Goal: Transaction & Acquisition: Book appointment/travel/reservation

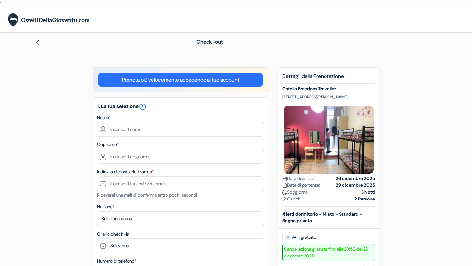
click at [38, 41] on img at bounding box center [37, 42] width 5 height 5
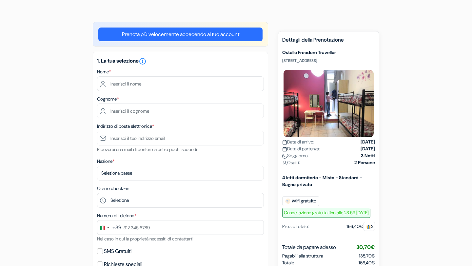
scroll to position [42, 0]
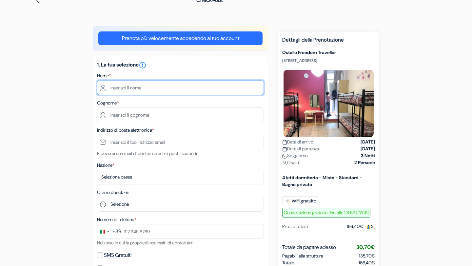
click at [146, 85] on input "text" at bounding box center [180, 87] width 167 height 15
type input "l"
type input "[PERSON_NAME]"
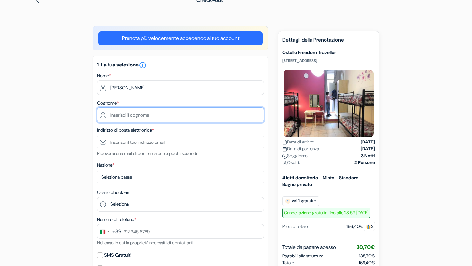
click at [129, 113] on input "text" at bounding box center [180, 115] width 167 height 15
type input "[PERSON_NAME]"
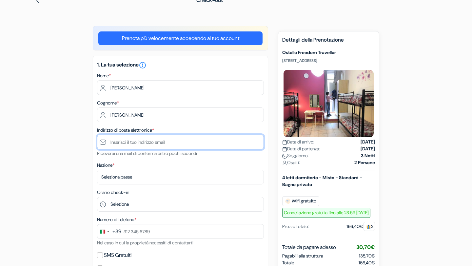
click at [118, 141] on input "text" at bounding box center [180, 142] width 167 height 15
drag, startPoint x: 282, startPoint y: 60, endPoint x: 334, endPoint y: 61, distance: 52.1
click at [334, 61] on p "[STREET_ADDRESS]" at bounding box center [328, 60] width 93 height 5
copy p "[STREET_ADDRESS]"
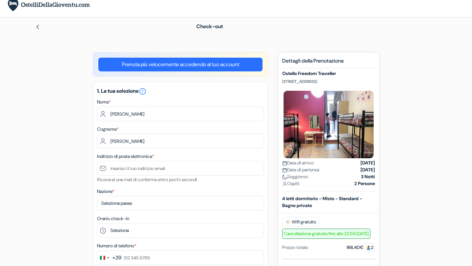
scroll to position [16, 0]
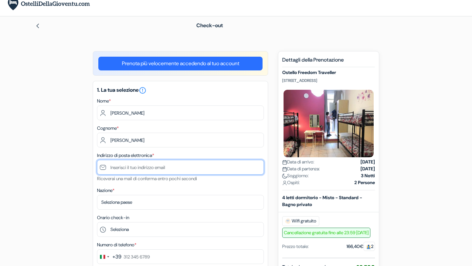
click at [179, 170] on input "text" at bounding box center [180, 167] width 167 height 15
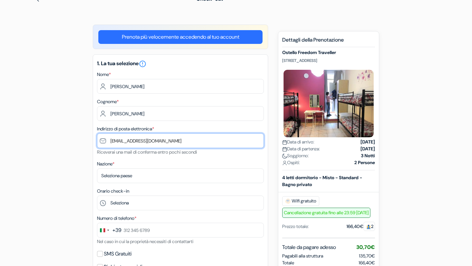
scroll to position [49, 0]
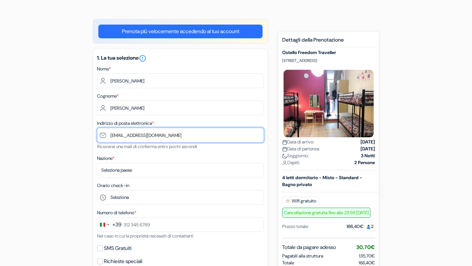
type input "[EMAIL_ADDRESS][DOMAIN_NAME]"
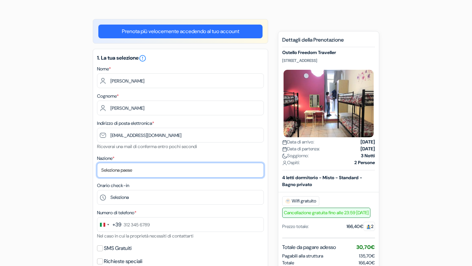
click at [156, 168] on select "Seleziona paese [GEOGRAPHIC_DATA] [GEOGRAPHIC_DATA] [GEOGRAPHIC_DATA] [GEOGRAPH…" at bounding box center [180, 170] width 167 height 15
select select "114"
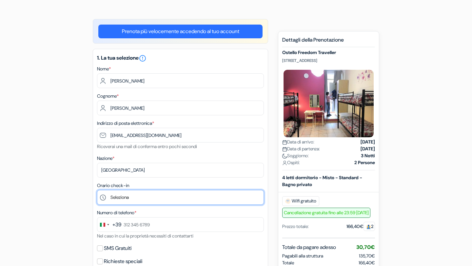
click at [138, 199] on select "Seleziona 1:00 2:00 3:00 4:00 5:00 6:00 7:00 8:00 9:00 10:00 11:00 12:00 13:00 …" at bounding box center [180, 197] width 167 height 15
select select "11"
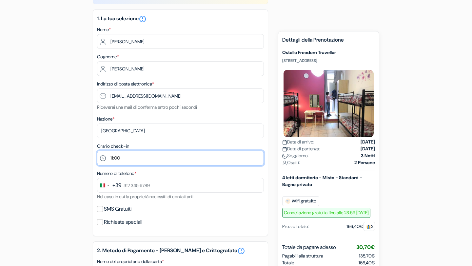
scroll to position [92, 0]
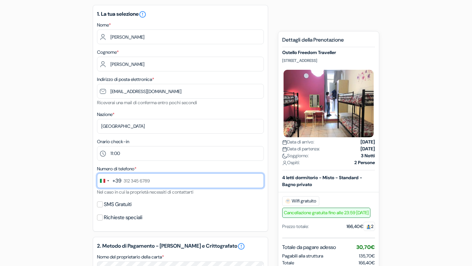
click at [138, 181] on input "text" at bounding box center [180, 180] width 167 height 15
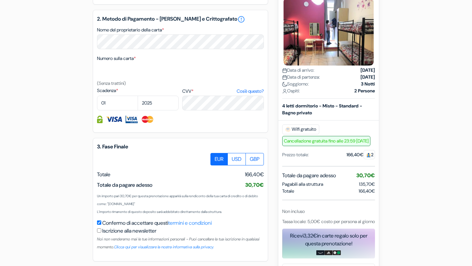
scroll to position [317, 0]
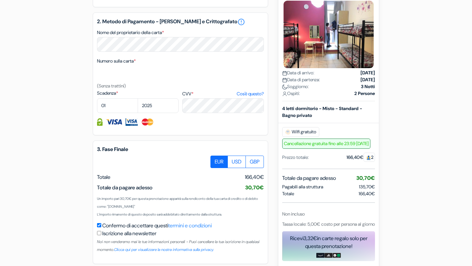
type input "329 014 6461"
